Goal: Complete application form

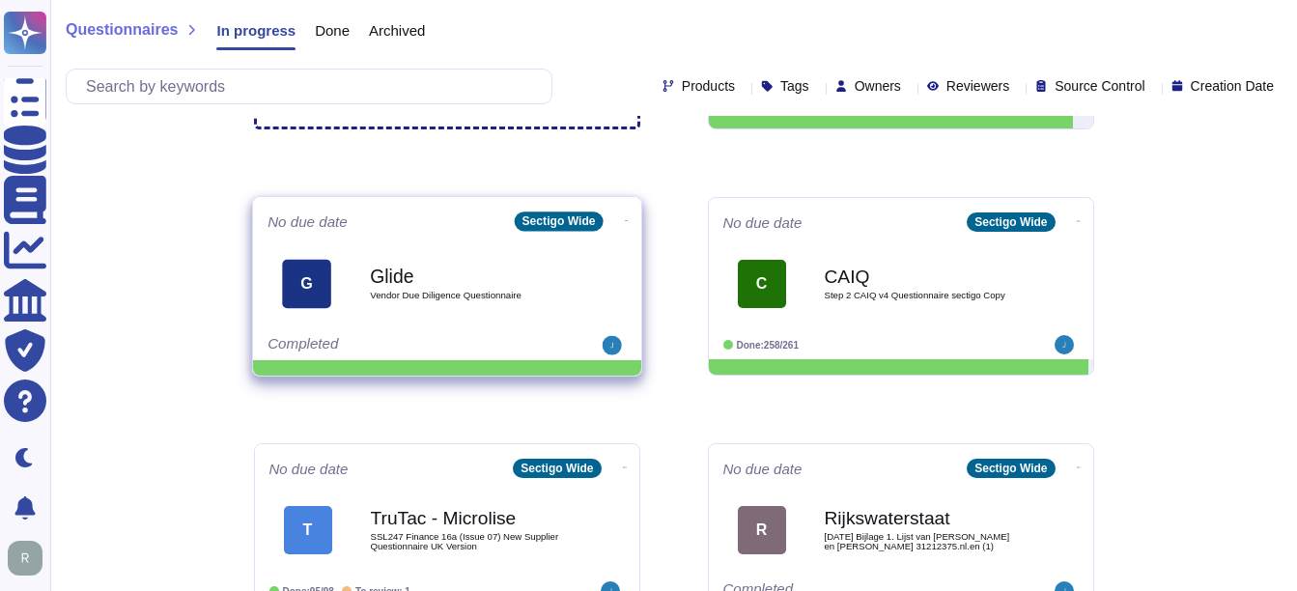
scroll to position [193, 0]
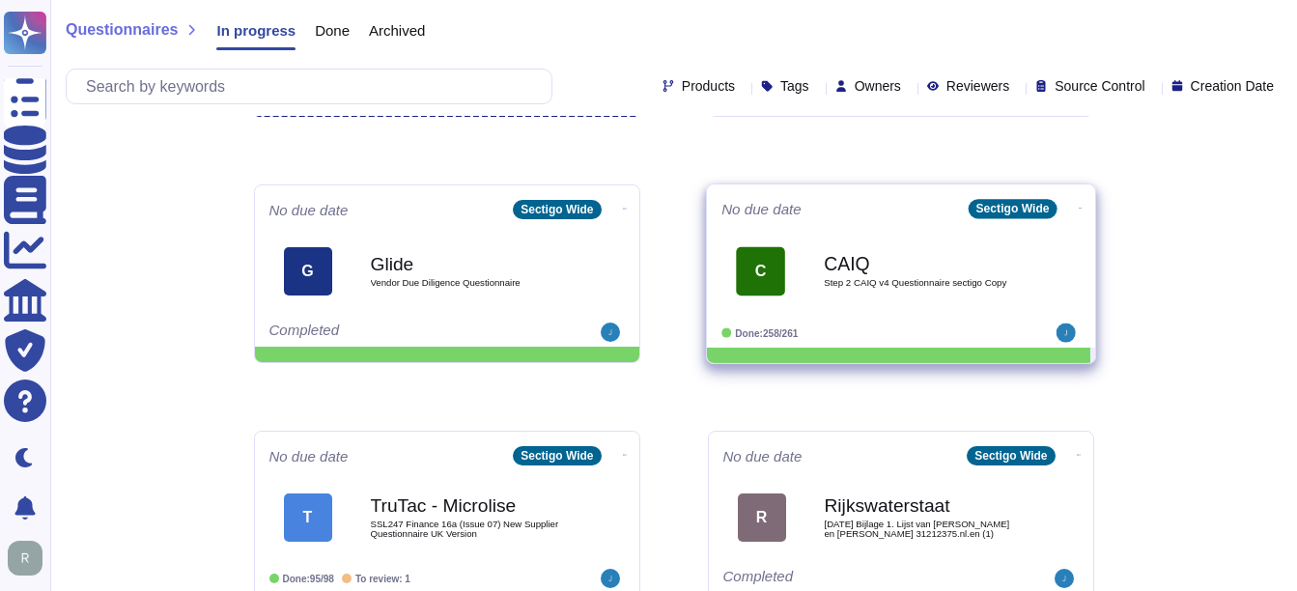
click at [871, 263] on b "CAIQ" at bounding box center [921, 263] width 195 height 18
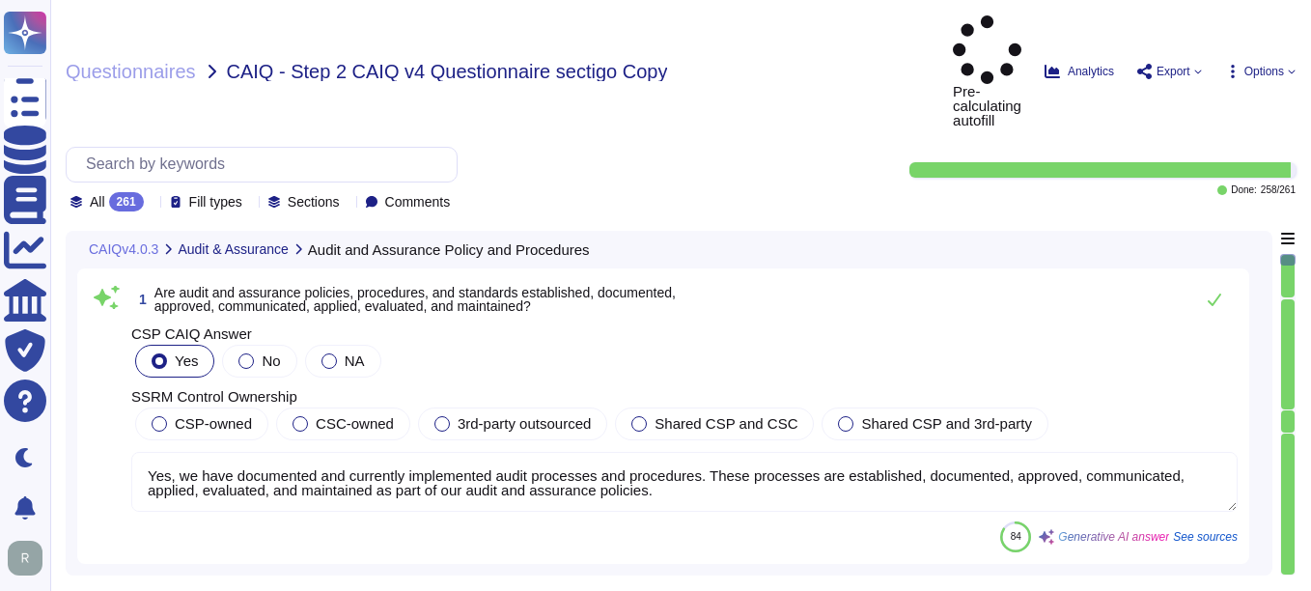
type textarea "Yes, we have documented and currently implemented audit processes and procedure…"
type textarea "Yes, all audit and assurance policies, procedures, and standards are reviewed a…"
type textarea "Yes, independent audit and assurance assessments are conducted according to rel…"
click at [184, 148] on input "text" at bounding box center [266, 165] width 380 height 34
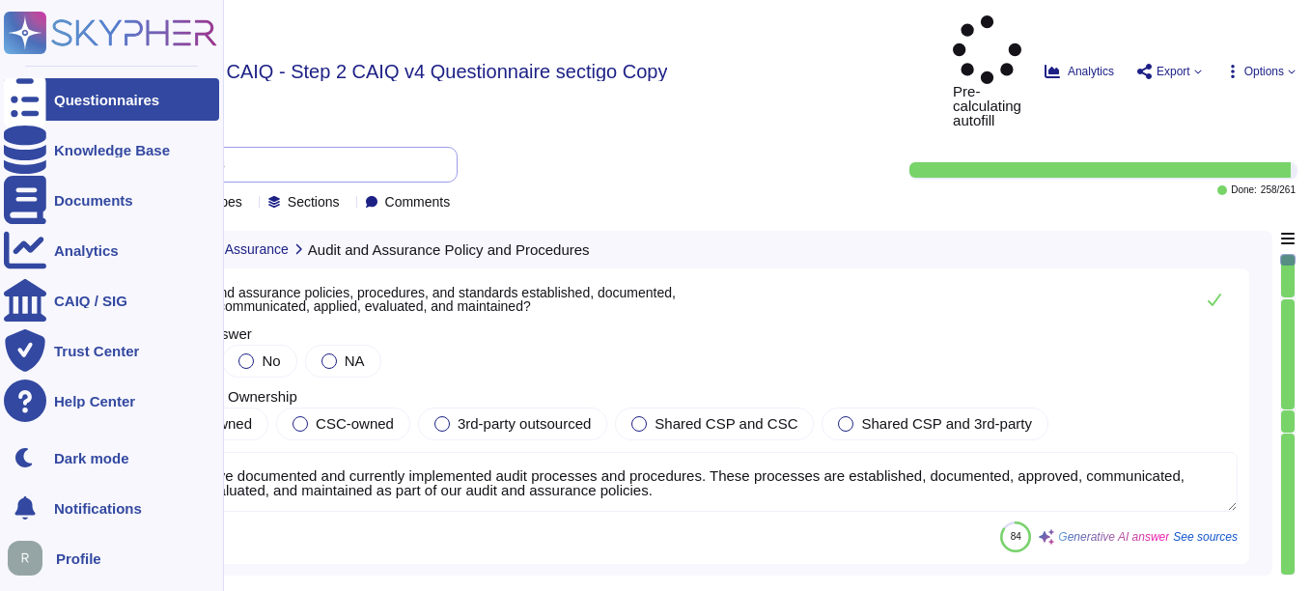
paste input "Do you use industry standards (i.e. OWASP Software Assurance Maturity Model, IS…"
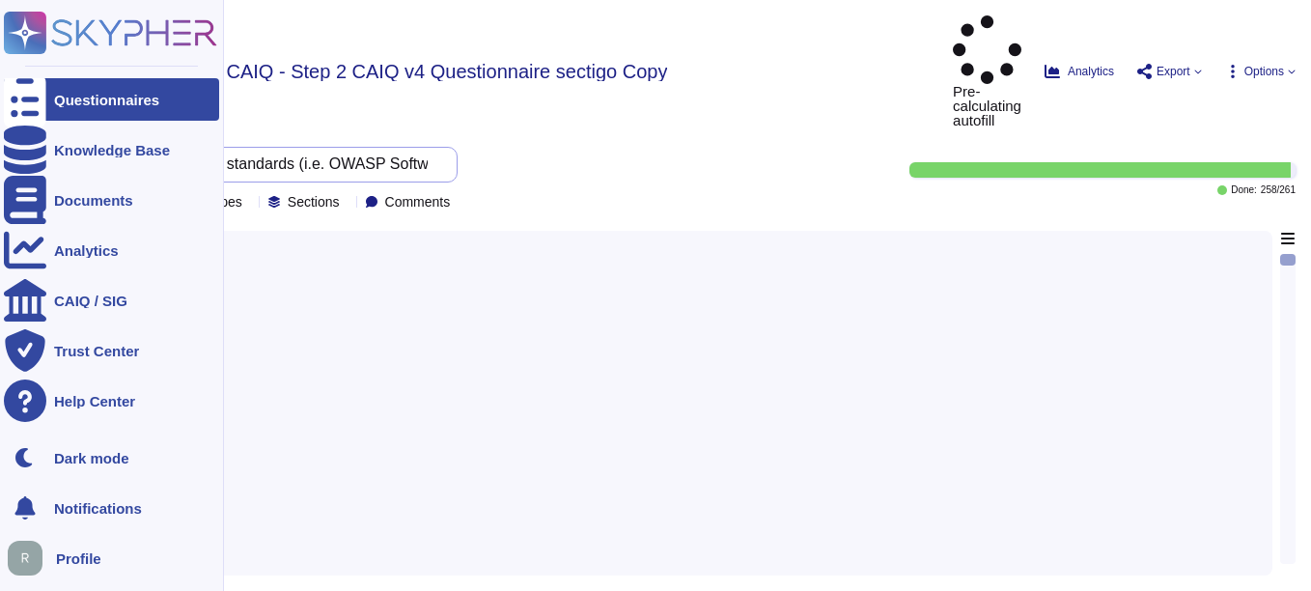
scroll to position [0, 780]
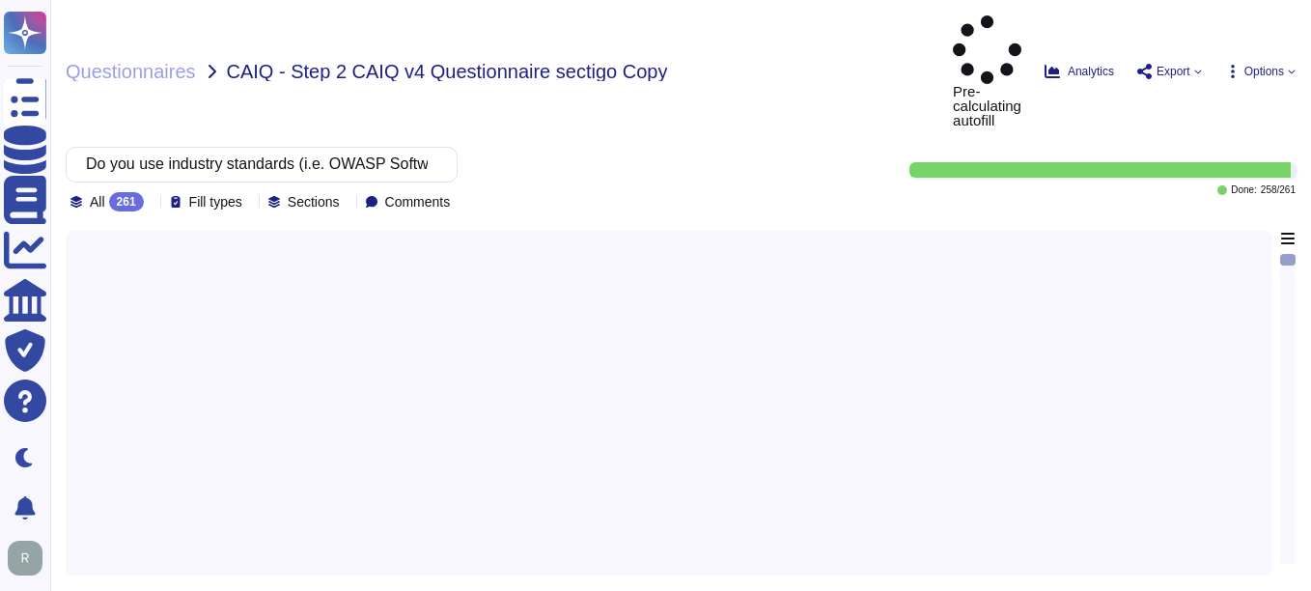
click at [280, 332] on div at bounding box center [669, 397] width 1184 height 333
click at [529, 258] on div at bounding box center [669, 397] width 1184 height 333
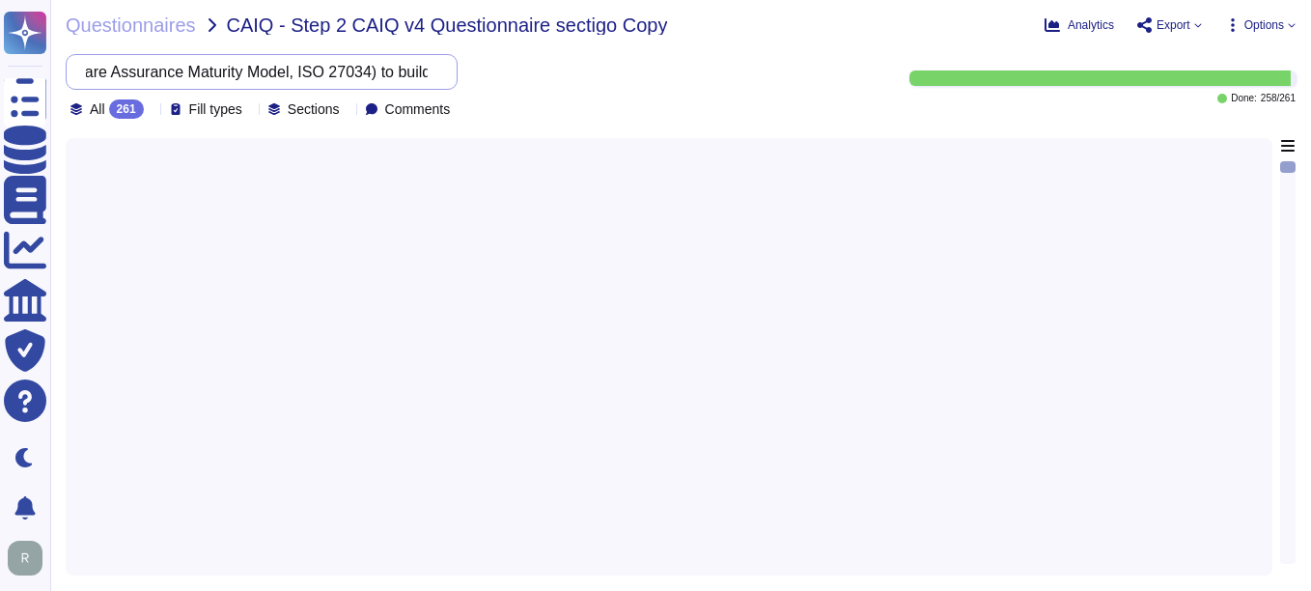
scroll to position [0, 781]
drag, startPoint x: 103, startPoint y: 70, endPoint x: 603, endPoint y: 86, distance: 500.4
click at [603, 86] on div "Do you use industry standards (i.e. OWASP Software Assurance Maturity Model, IS…" at bounding box center [468, 86] width 804 height 65
paste input "text"
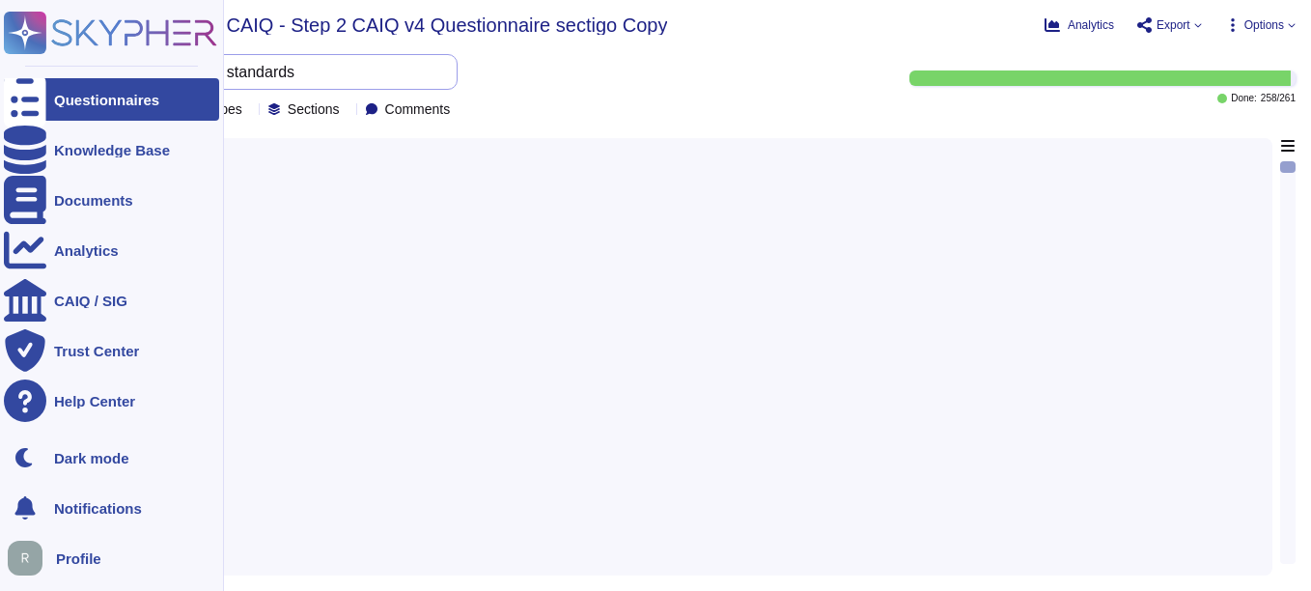
drag, startPoint x: 328, startPoint y: 70, endPoint x: 32, endPoint y: 72, distance: 296.4
click at [32, 72] on div "Questionnaires Knowledge Base Documents Analytics CAIQ / SIG Trust Center Help …" at bounding box center [655, 295] width 1311 height 591
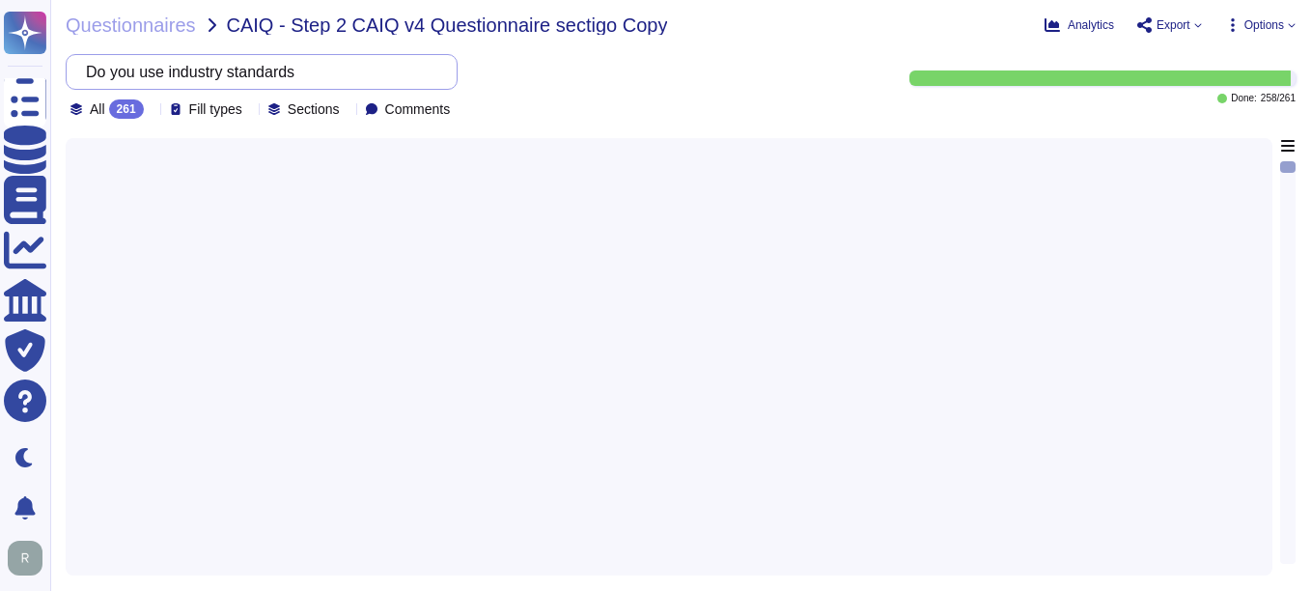
paste input "Do you use industry standards"
type input "Do you use industry standardsDo you use industry standards"
click at [391, 274] on div at bounding box center [669, 351] width 1184 height 426
click at [152, 111] on icon at bounding box center [152, 111] width 0 height 0
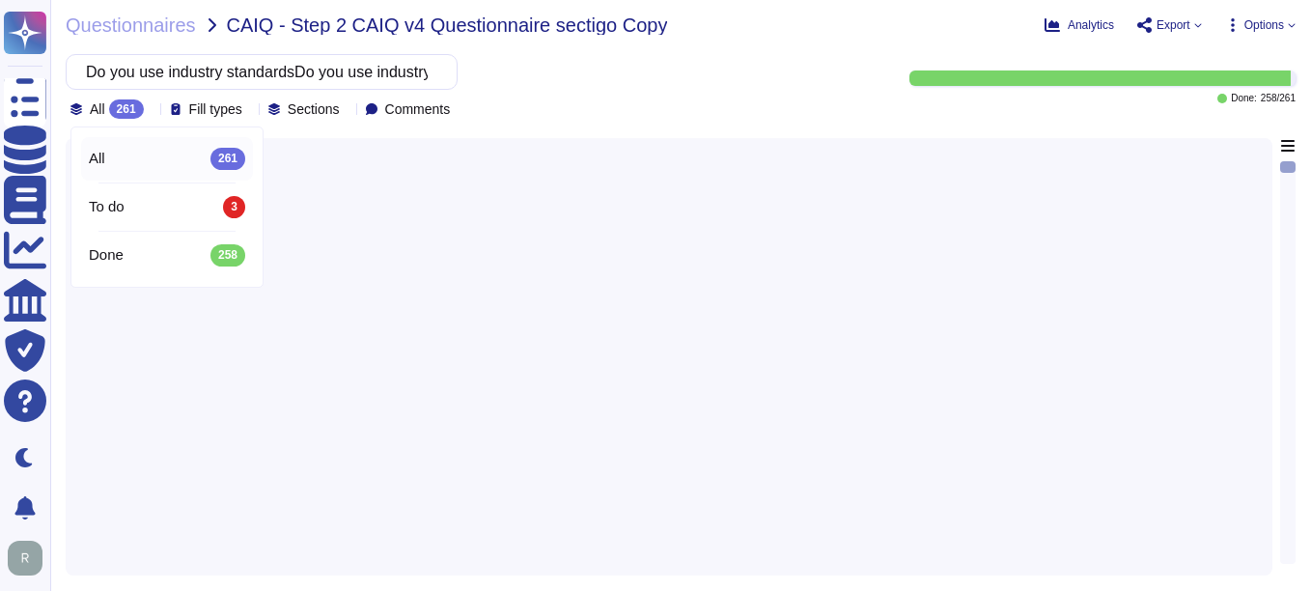
click at [111, 161] on div "All 261" at bounding box center [167, 158] width 156 height 21
drag, startPoint x: 101, startPoint y: 70, endPoint x: 610, endPoint y: 92, distance: 509.3
click at [610, 92] on div "Do you use industry standardsDo you use industry standards All 261 Fill types S…" at bounding box center [468, 86] width 804 height 65
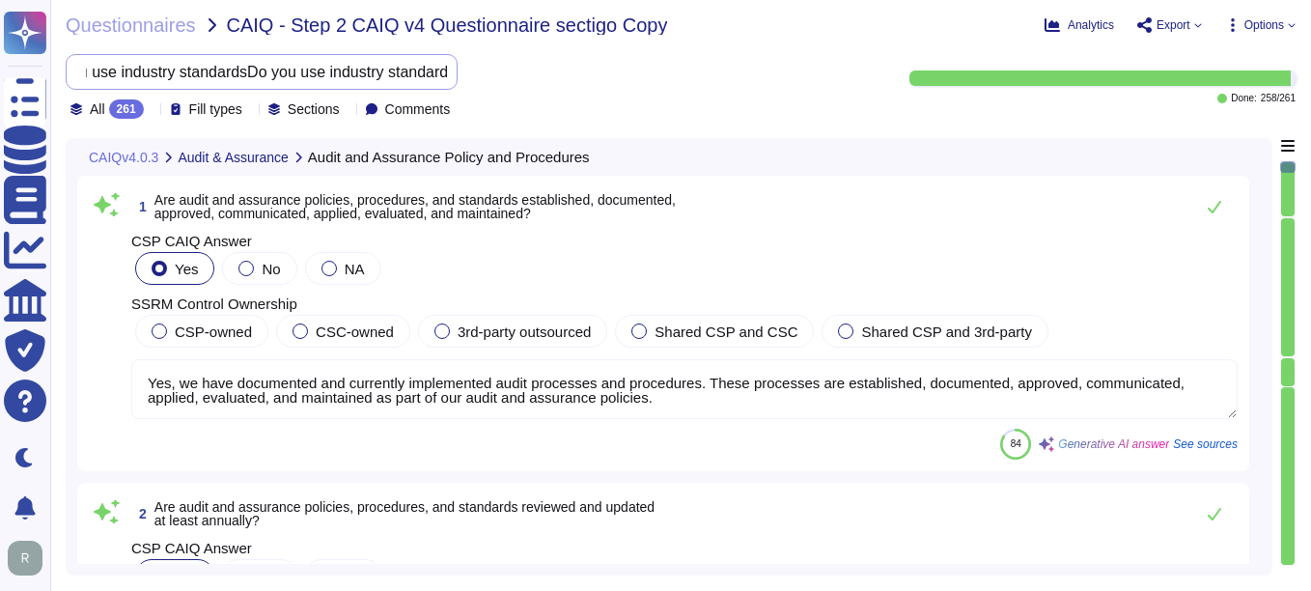
type textarea "Yes, we have documented and currently implemented audit processes and procedure…"
type textarea "Yes, all audit and assurance policies, procedures, and standards are reviewed a…"
type textarea "Yes, independent audit and assurance assessments are conducted according to rel…"
paste input "Are the results of the penetration tests available to tenants at their request?"
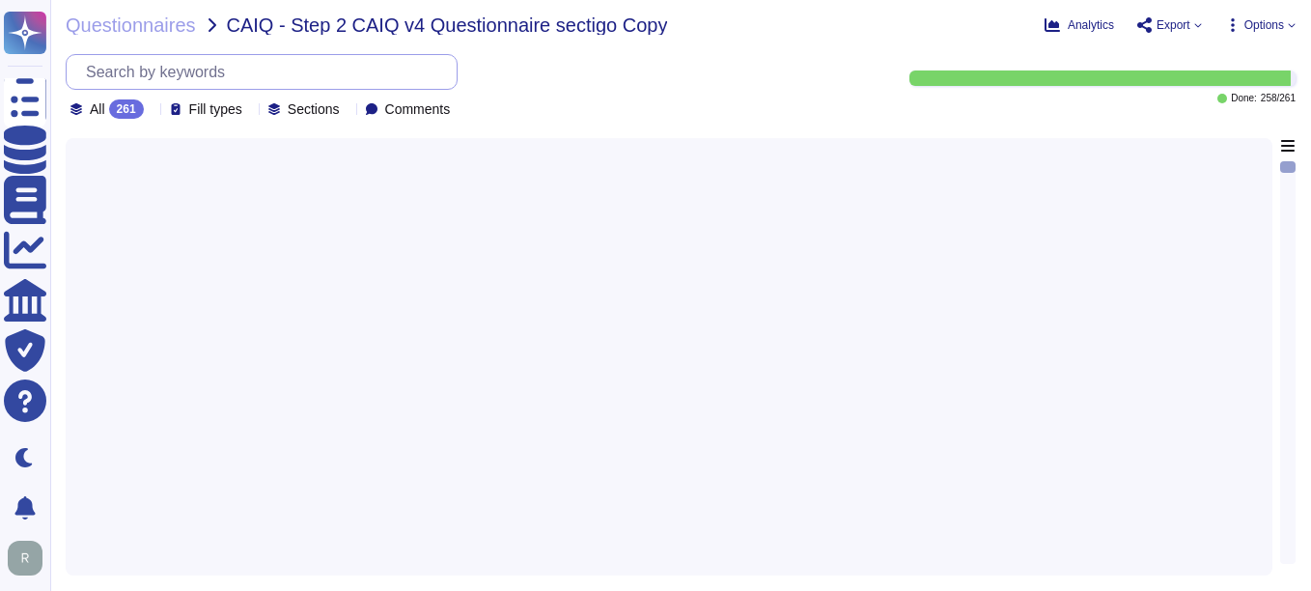
scroll to position [0, 148]
type input "Are the results of the penetration tests available to tenants at their request?"
click at [425, 273] on div at bounding box center [669, 351] width 1184 height 426
click at [152, 111] on icon at bounding box center [152, 111] width 0 height 0
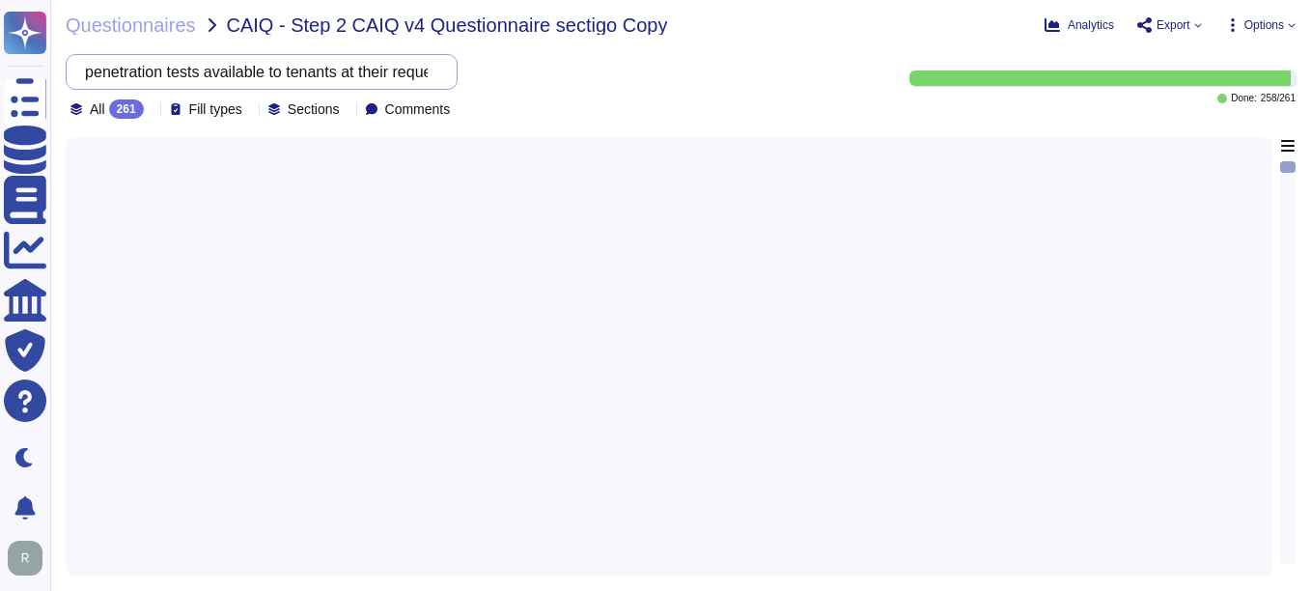
drag, startPoint x: 105, startPoint y: 70, endPoint x: 569, endPoint y: 74, distance: 463.5
click at [569, 74] on div "Are the results of the penetration tests available to tenants at their request?…" at bounding box center [468, 86] width 804 height 65
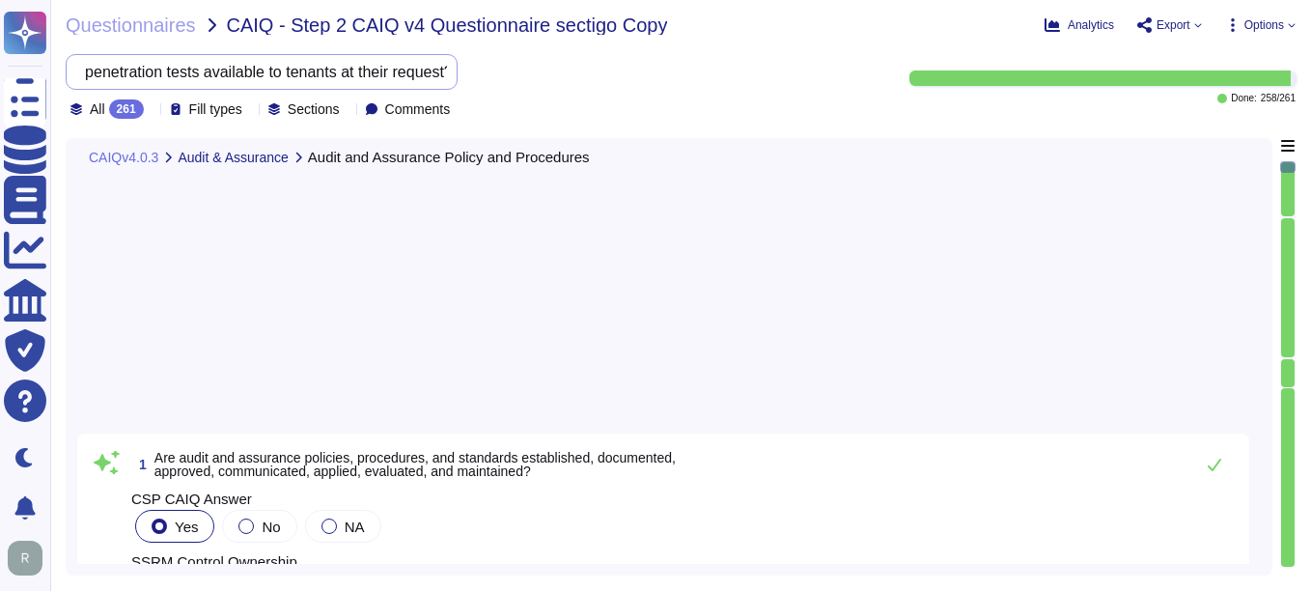
type textarea "Yes, we have documented and currently implemented audit processes and procedure…"
type textarea "Yes, all audit and assurance policies, procedures, and standards are reviewed a…"
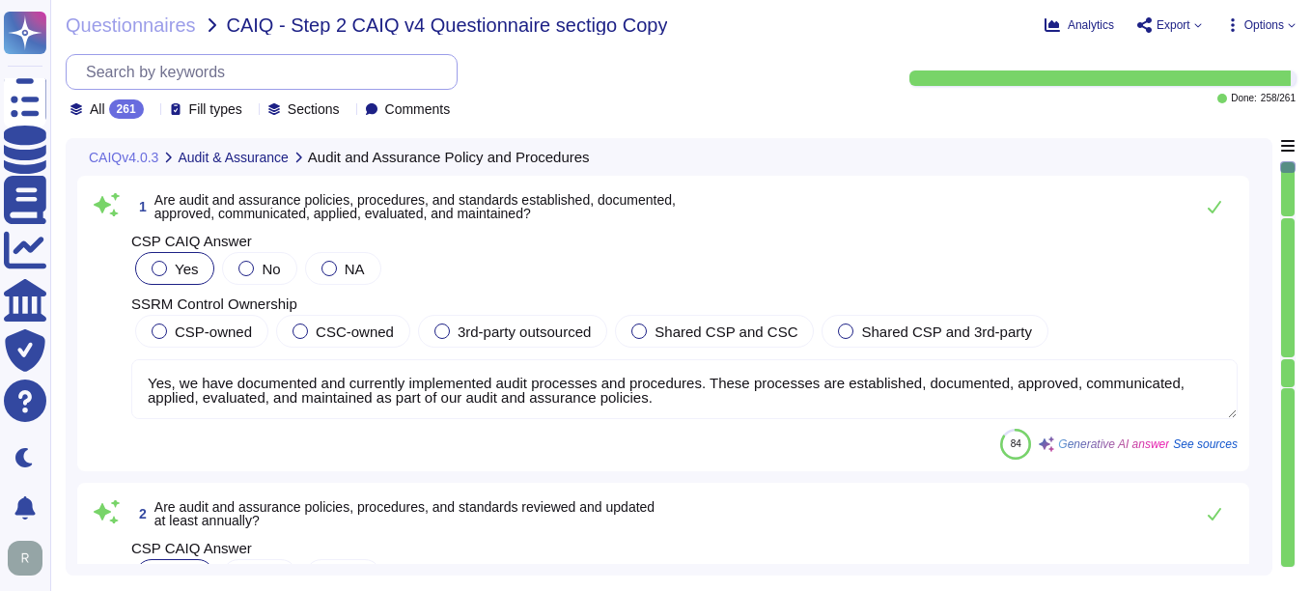
type textarea "Yes, independent audit and assurance assessments are conducted according to rel…"
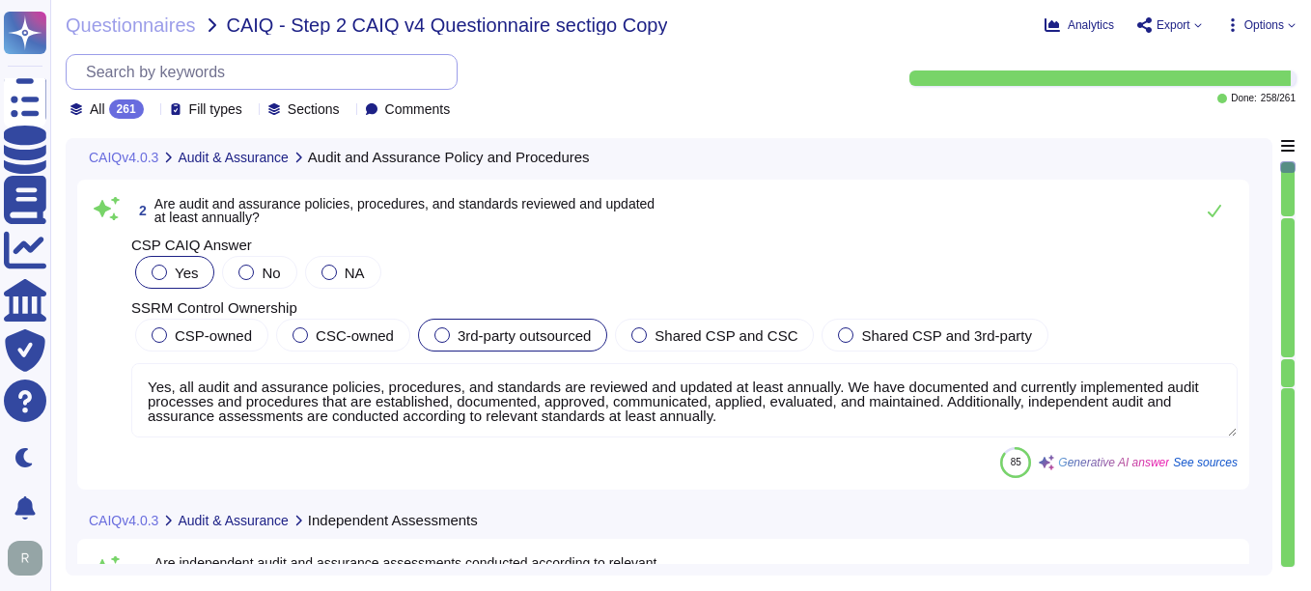
type textarea "Yes, independent audit and assurance assessments are performed according to ris…"
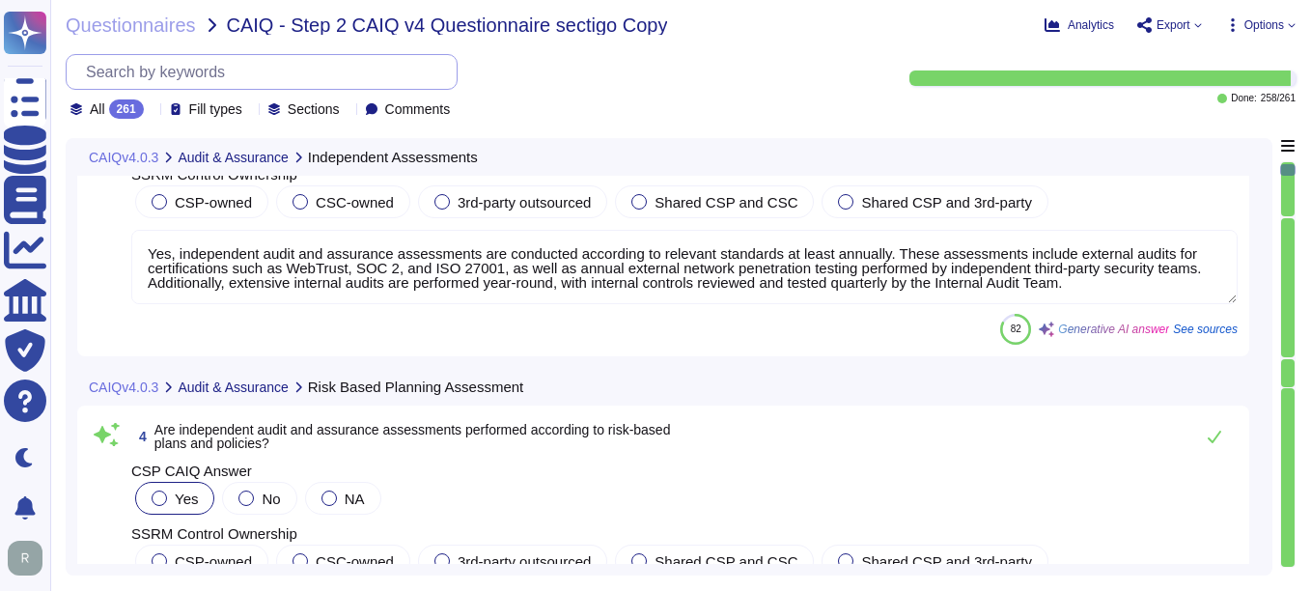
type textarea "Yes, compliance is verified regarding all relevant standards, regulations, lega…"
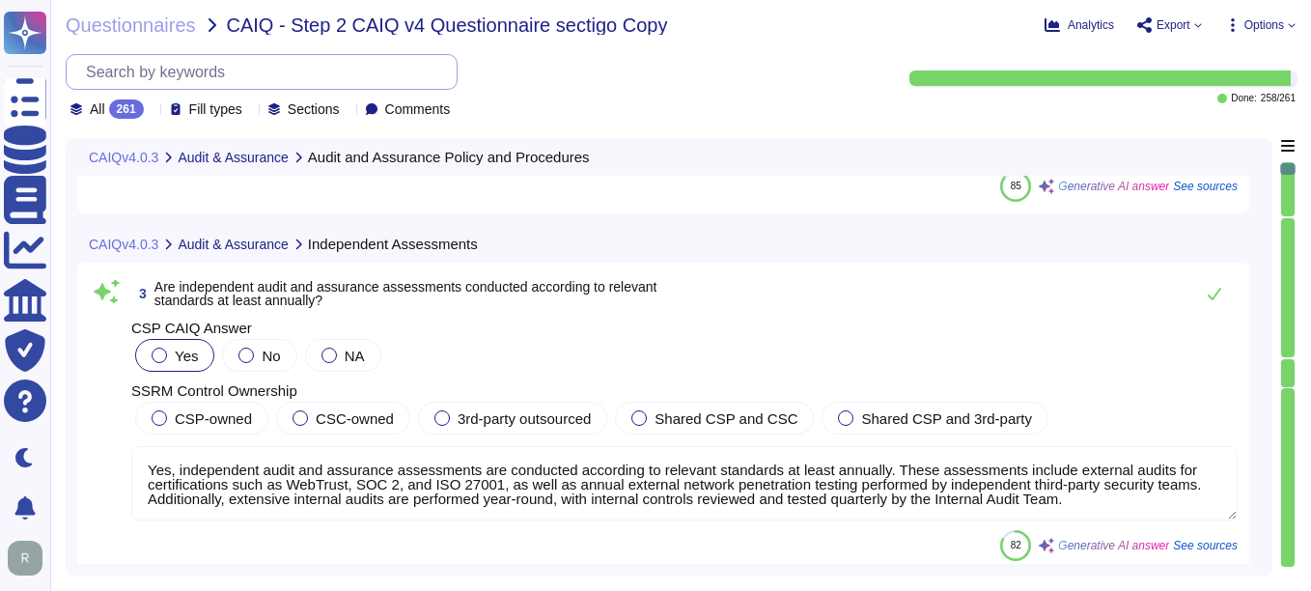
type textarea "Yes, we have documented and currently implemented audit processes and procedure…"
type textarea "Yes, all audit and assurance policies, procedures, and standards are reviewed a…"
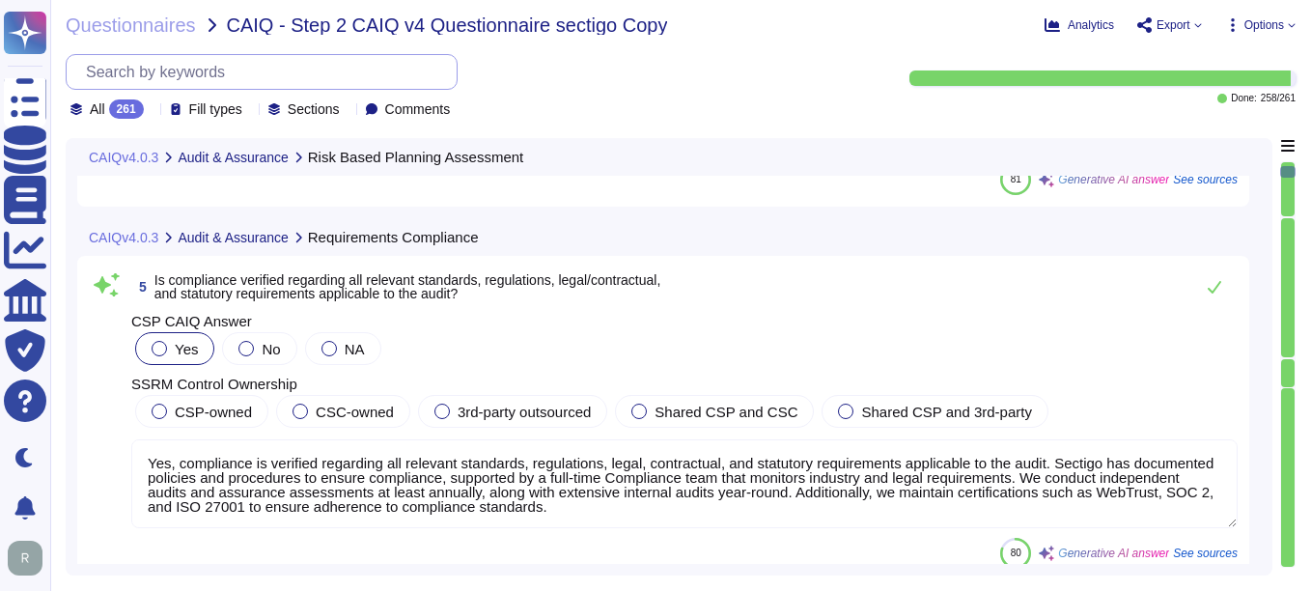
type textarea "Yes, we have documented and currently implemented audit processes and procedure…"
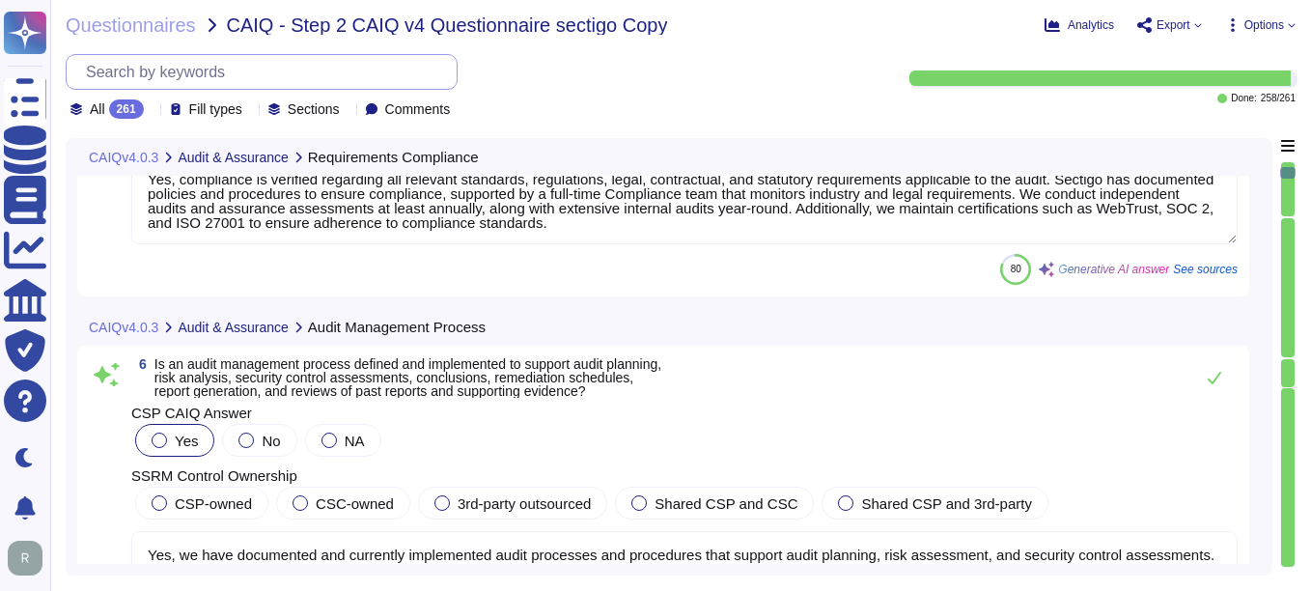
type textarea "Yes, a risk-based corrective action plan is established, documented, approved, …"
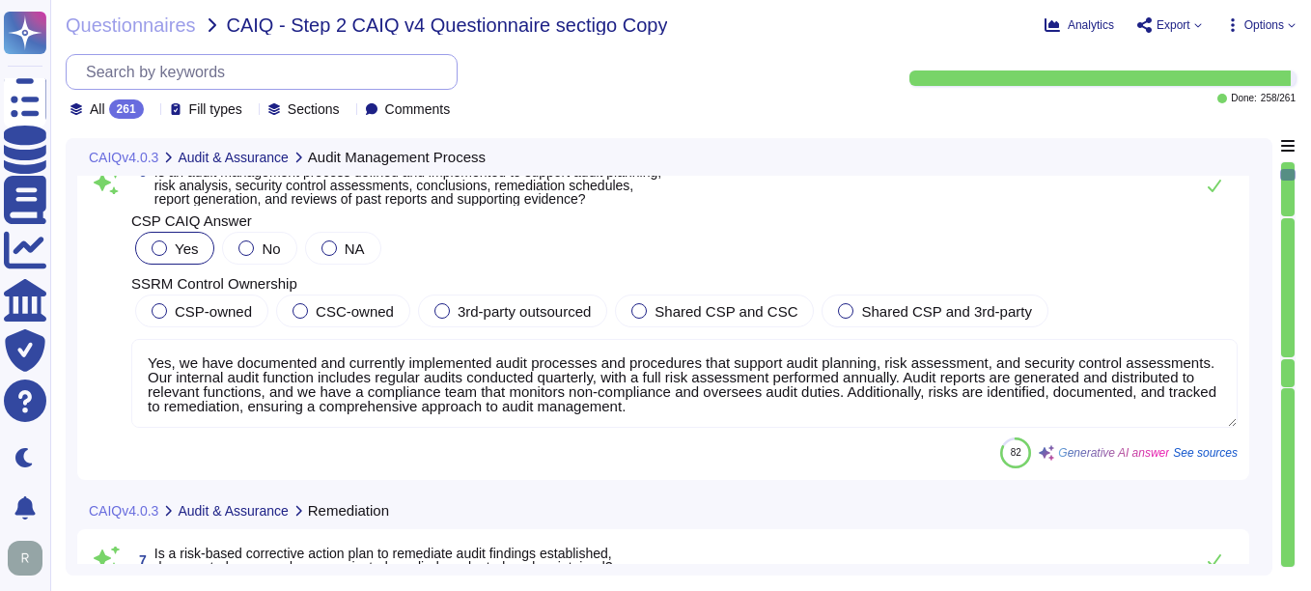
type textarea "Yes, the Internal Audit Team tracks all open findings until closure, and the re…"
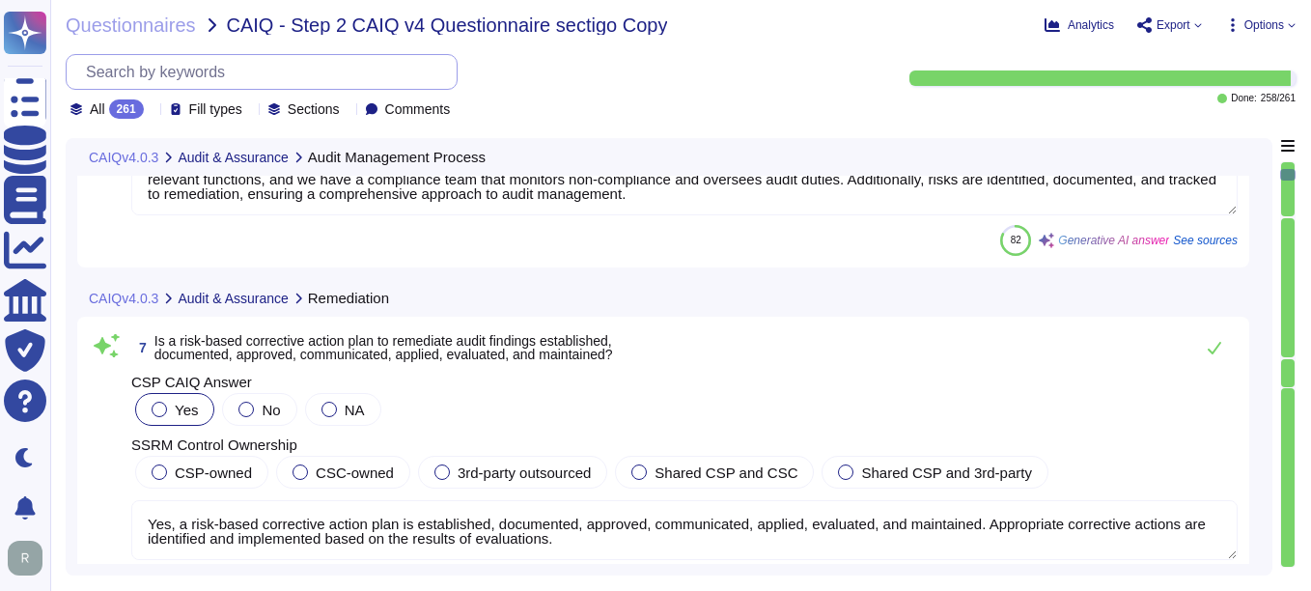
scroll to position [1931, 0]
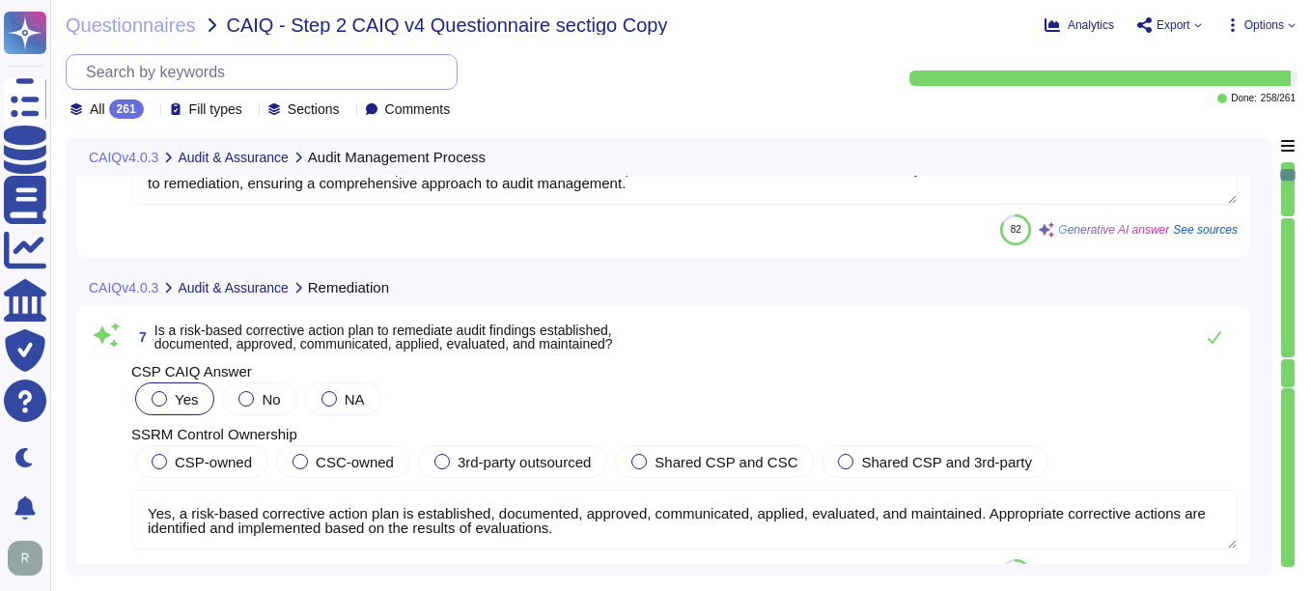
type textarea "Yes, Sectigo has established, documented, and approved application security pol…"
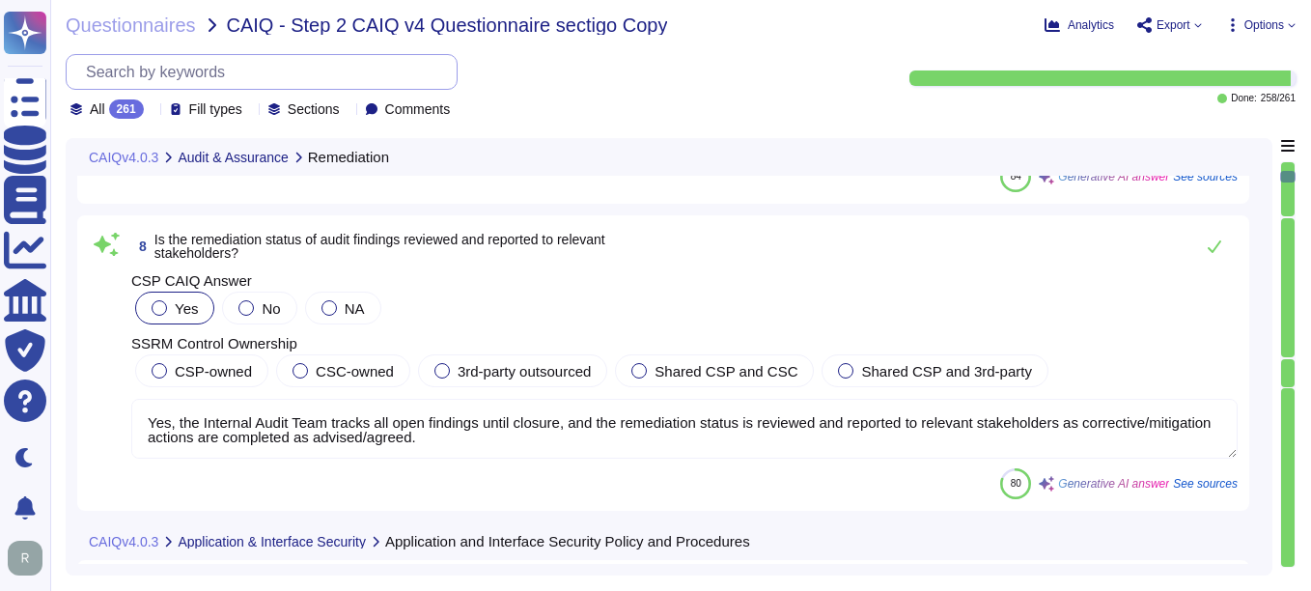
type textarea "Yes, application security policies and procedures are reviewed and updated at l…"
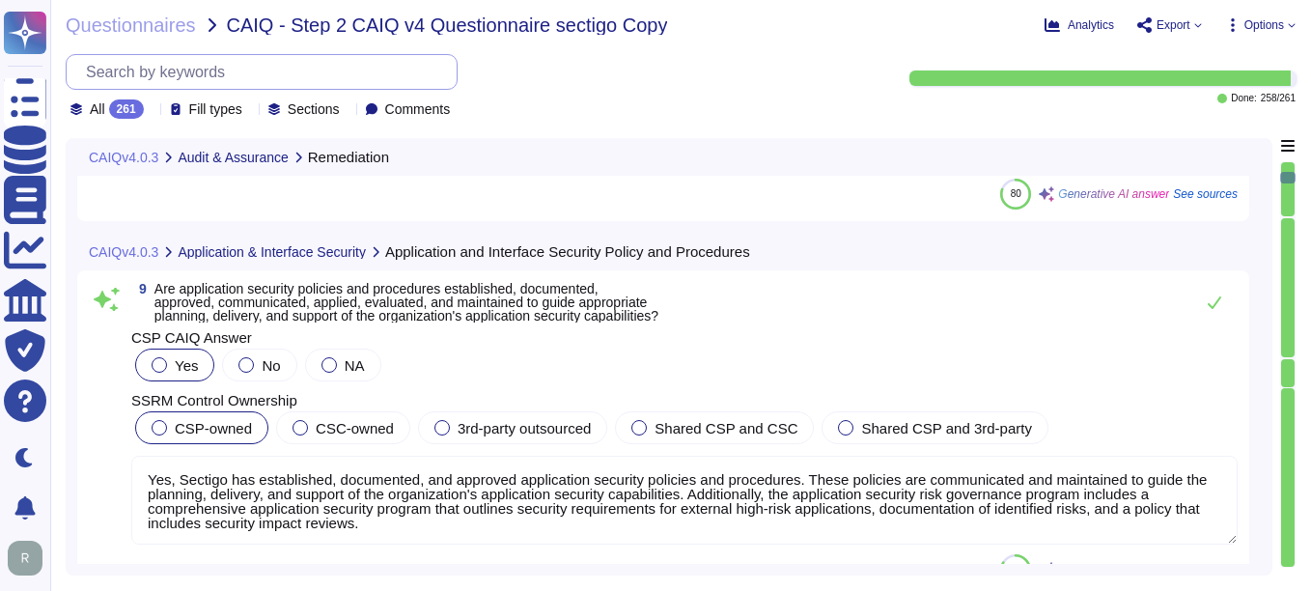
type textarea "Yes, baseline requirements for securing different applications are established,…"
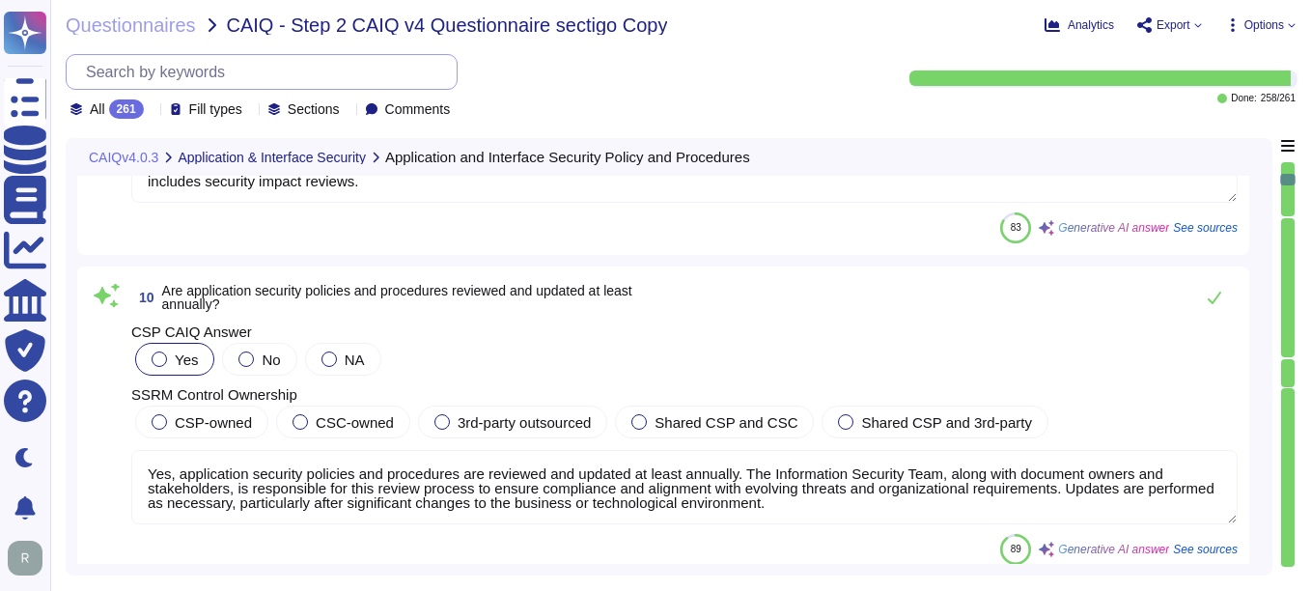
type textarea "Yes, technical and operational metrics are defined and implemented according to…"
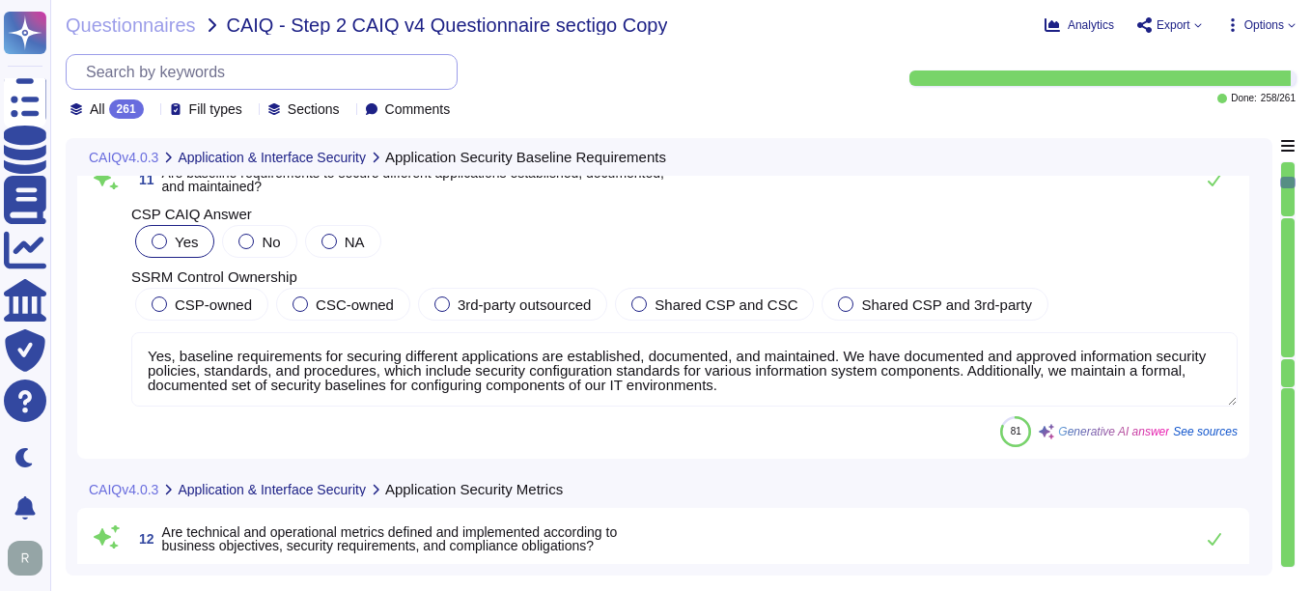
type textarea "Yes, Sectigo has established a formal Software Development Lifecycle (SDLC) pro…"
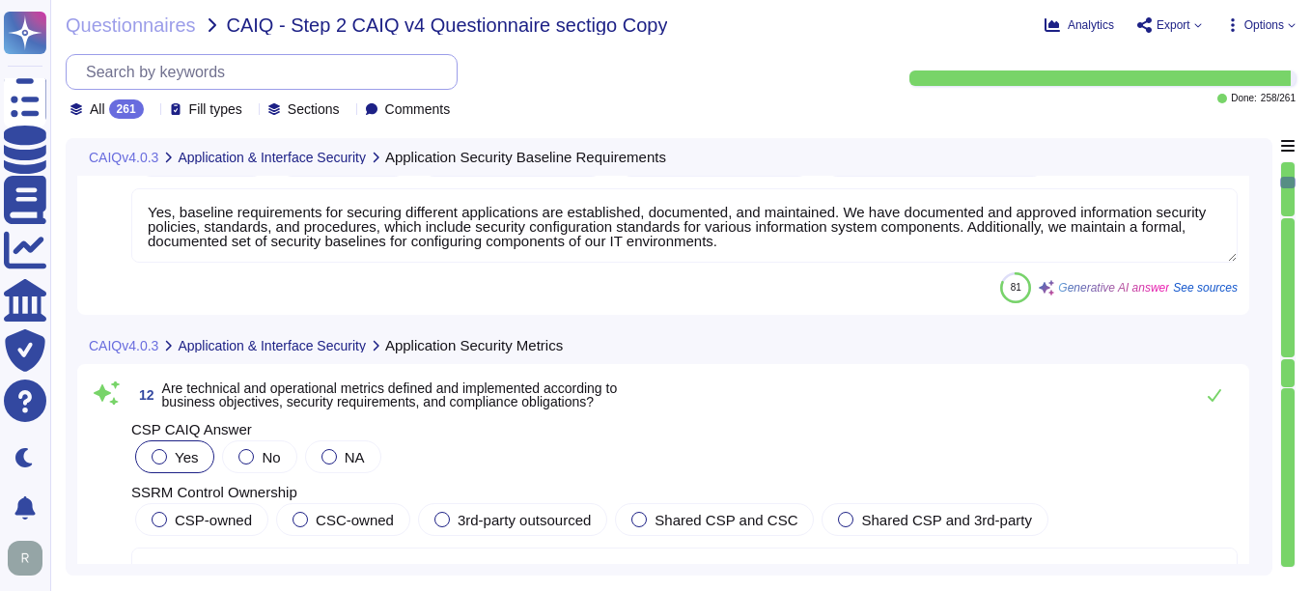
type textarea "Yes, the testing strategy outlines criteria for accepting new information syste…"
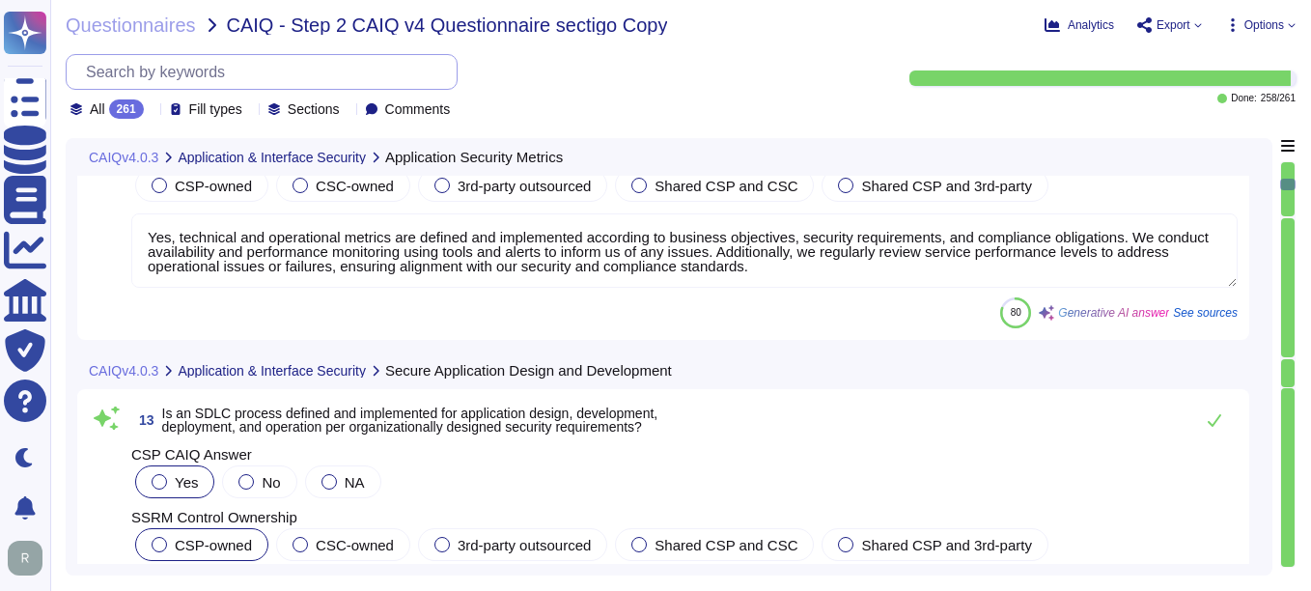
scroll to position [3959, 0]
type textarea "Yes, testing is automated wherever possible. We utilize automated tools for cod…"
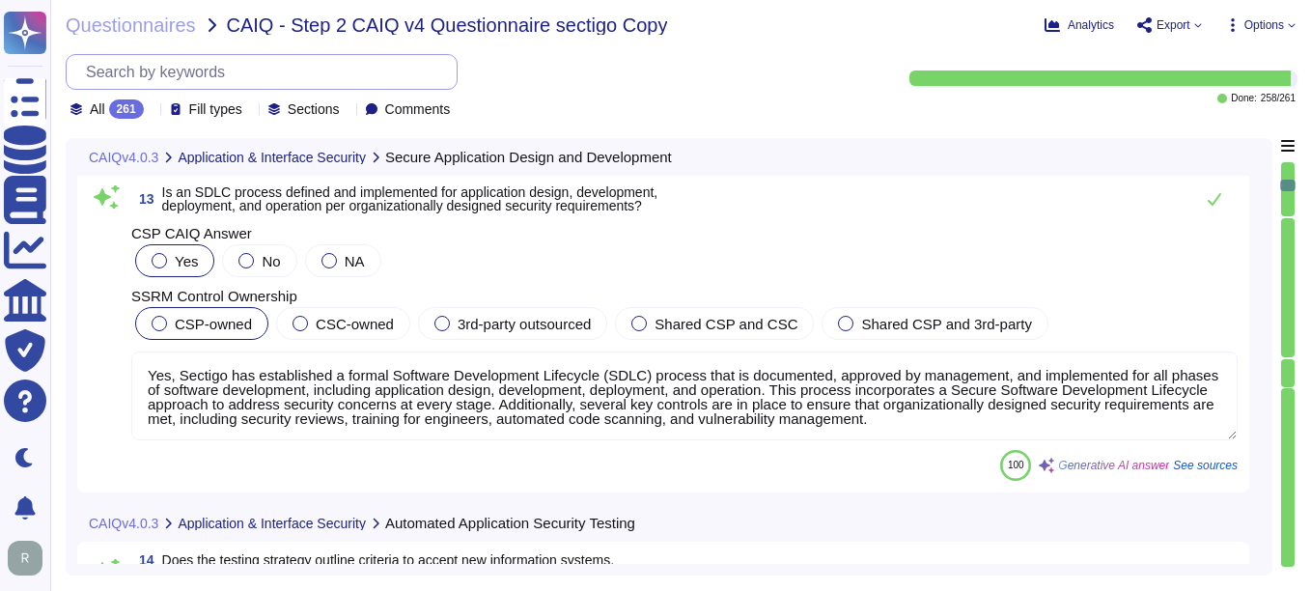
scroll to position [2, 0]
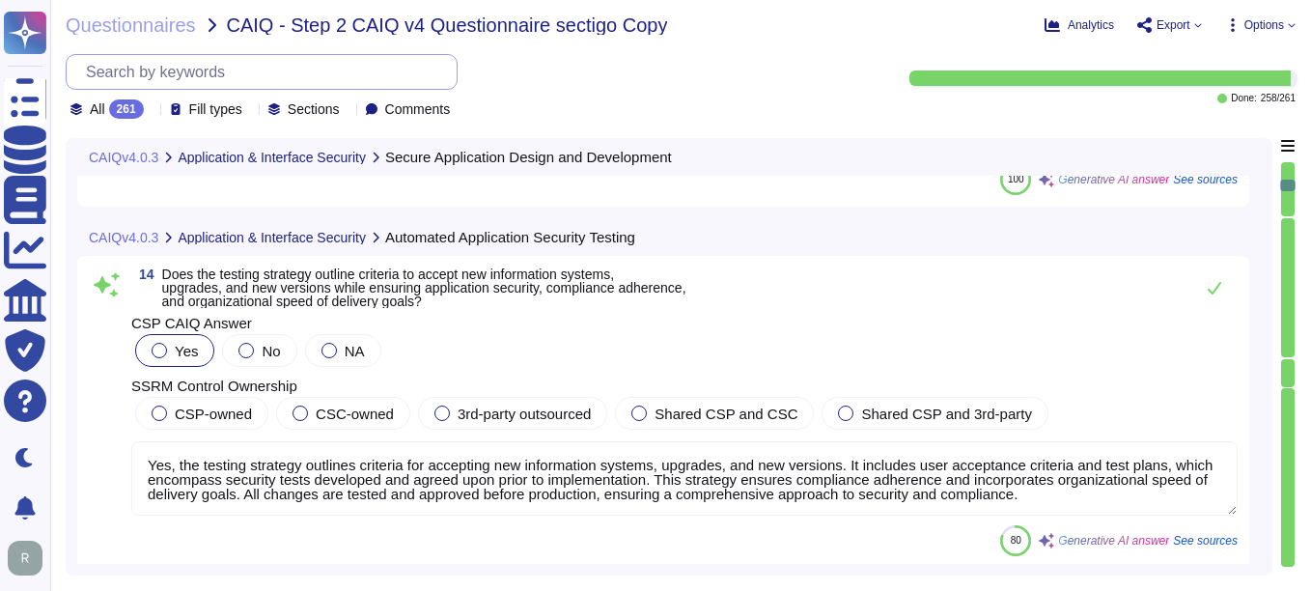
type textarea "Yes, Sectigo has established and implemented strategies and capabilities to dep…"
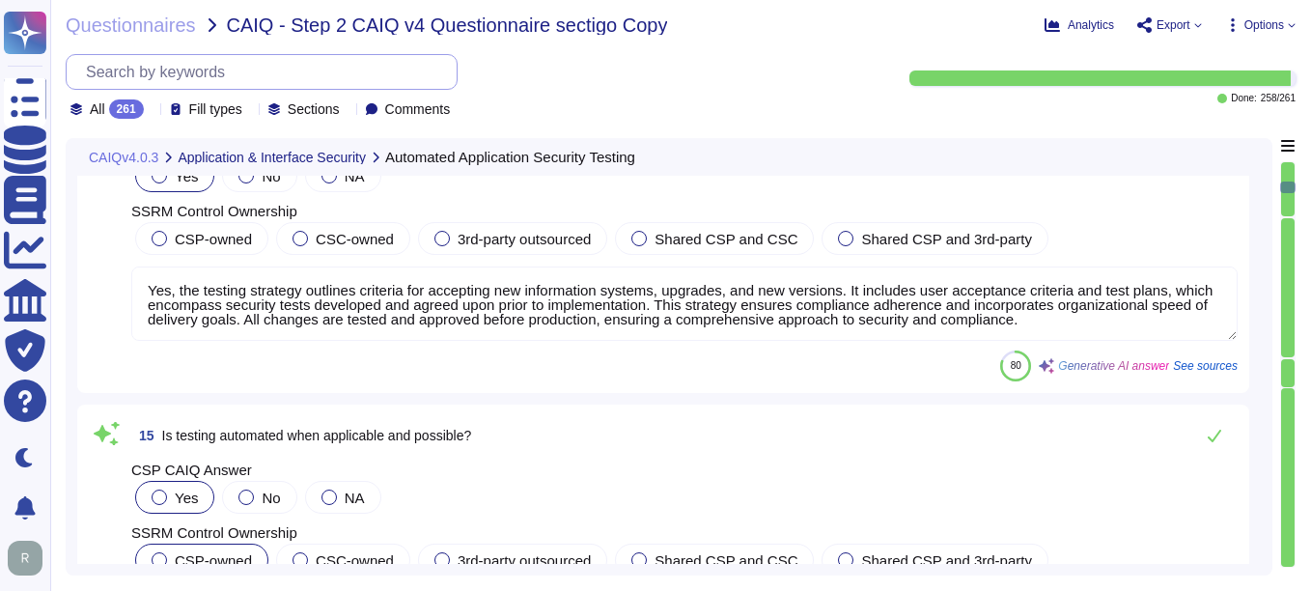
scroll to position [4538, 0]
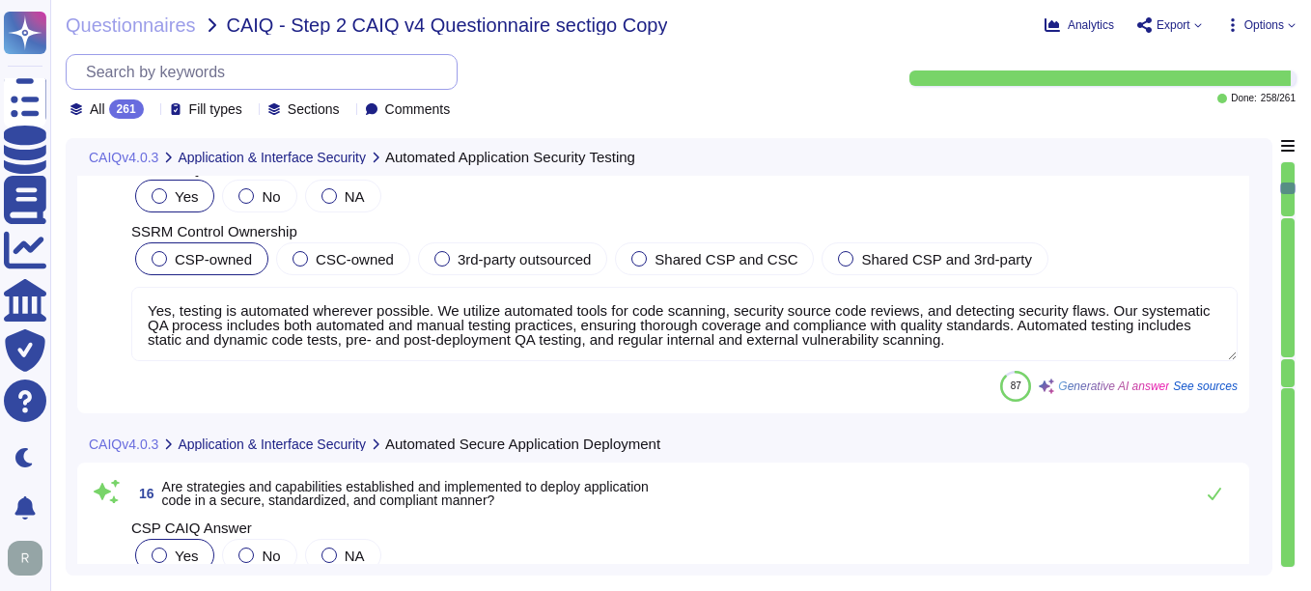
type textarea "Yes, the deployment and integration of application code is automated wherever p…"
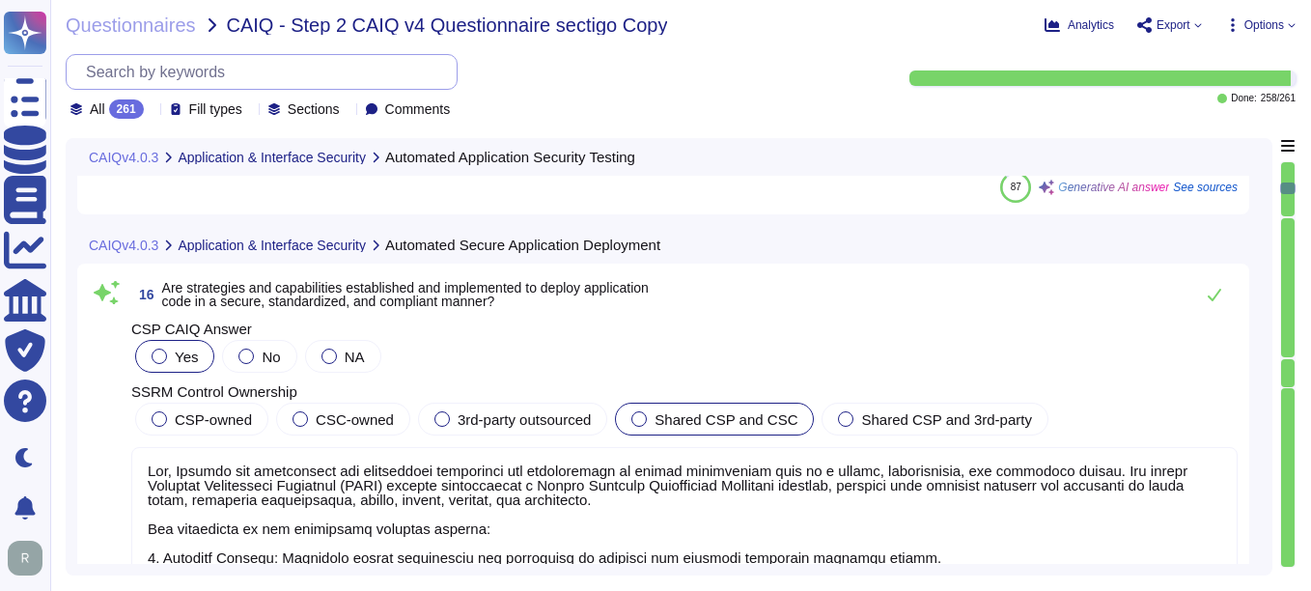
scroll to position [5021, 0]
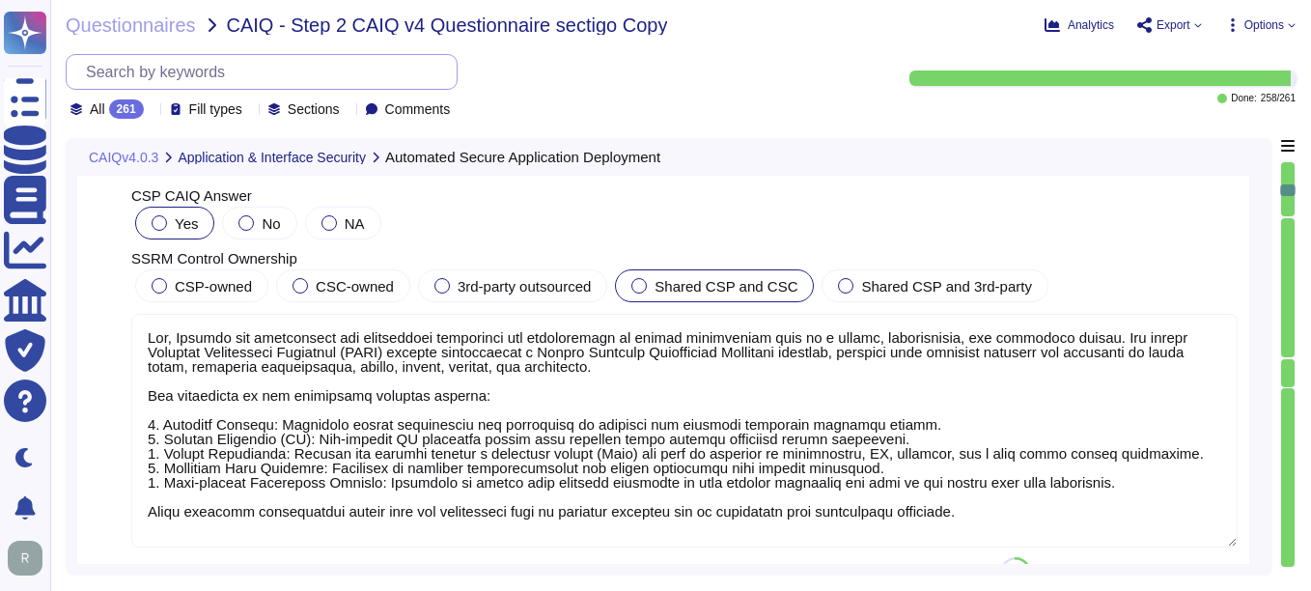
type textarea "Yes, application security vulnerabilities are remediated following defined proc…"
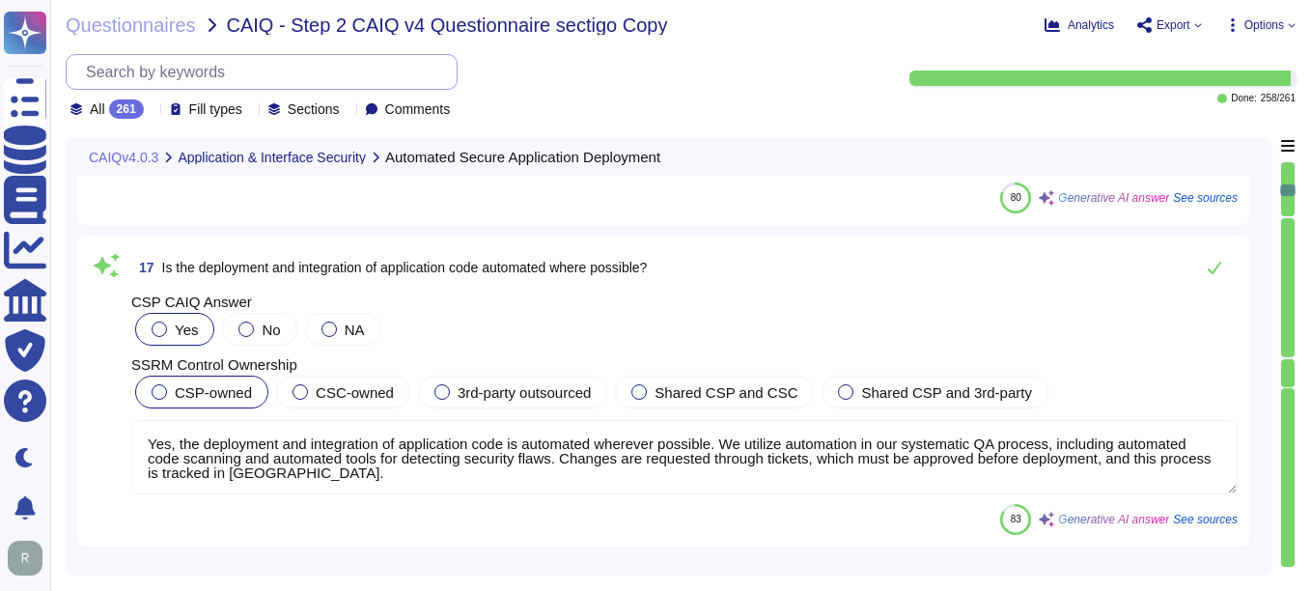
scroll to position [5503, 0]
type textarea "Yes, the remediation of application security vulnerabilities is automated when …"
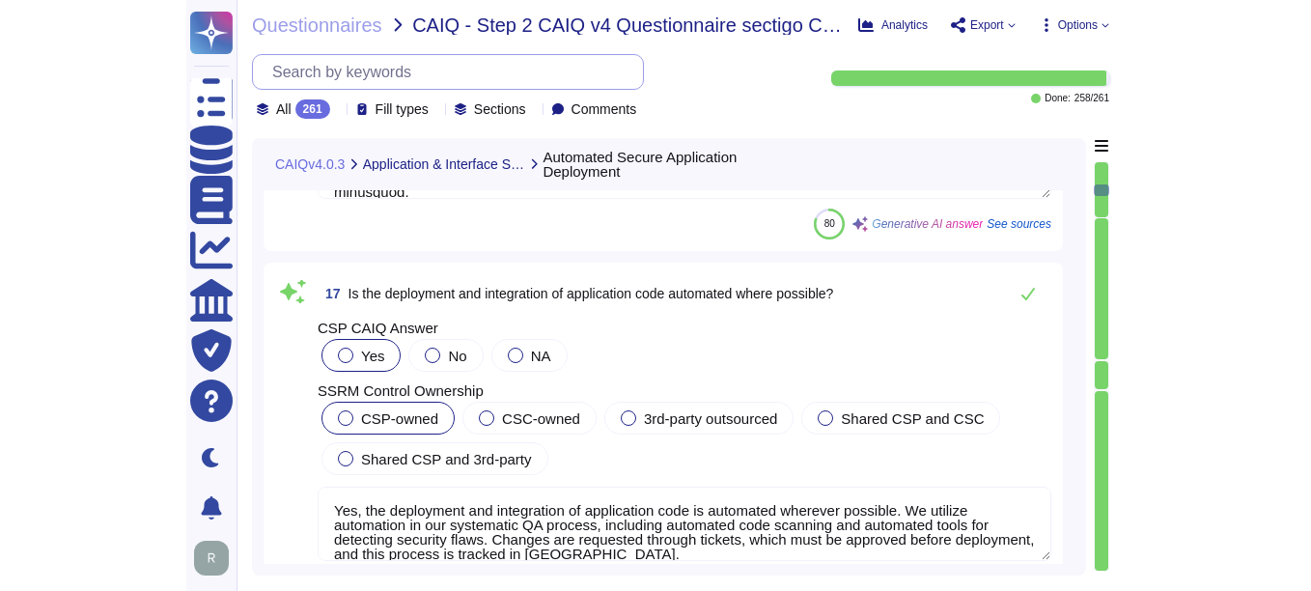
type textarea "Yes, the remediation of application security vulnerabilities is automated when …"
